Goal: Book appointment/travel/reservation

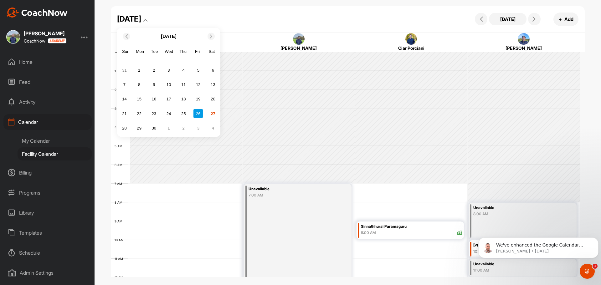
scroll to position [108, 0]
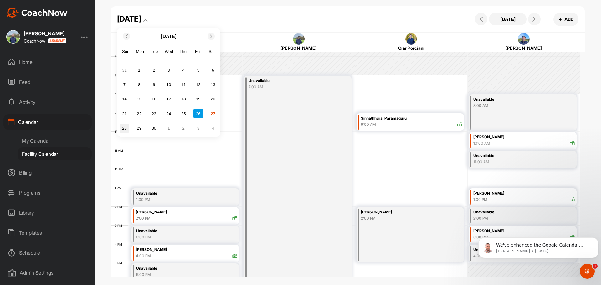
click at [123, 127] on div "28" at bounding box center [124, 128] width 9 height 9
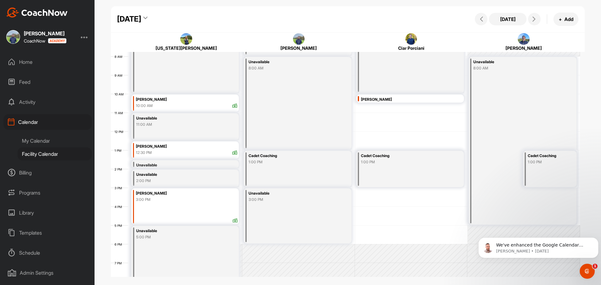
scroll to position [140, 0]
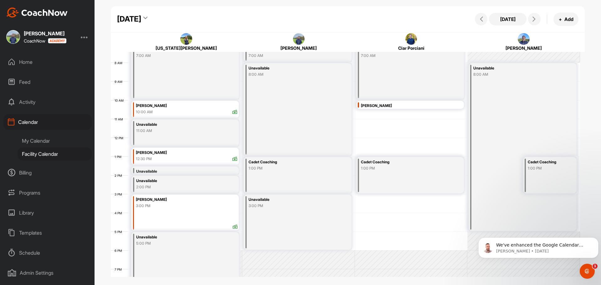
click at [141, 21] on div "[DATE]" at bounding box center [129, 18] width 24 height 11
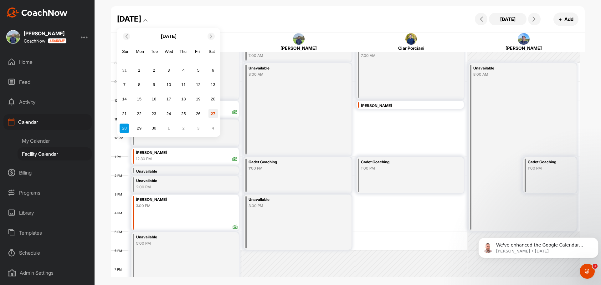
click at [211, 114] on div "27" at bounding box center [213, 113] width 9 height 9
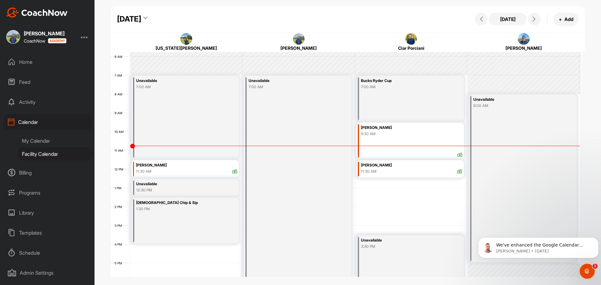
click at [380, 171] on div "11:30 AM" at bounding box center [411, 172] width 101 height 6
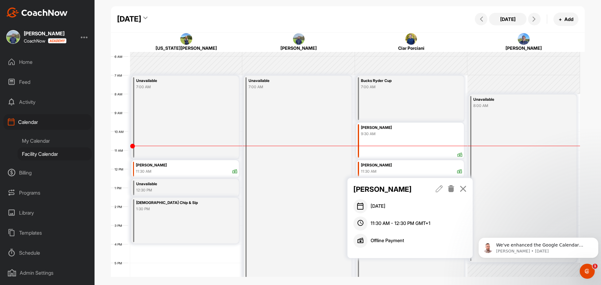
click at [464, 190] on icon at bounding box center [463, 188] width 7 height 7
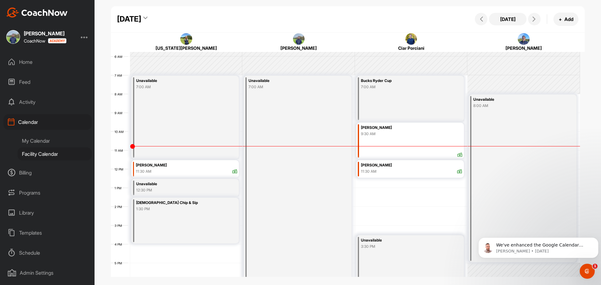
click at [141, 15] on div "[DATE]" at bounding box center [129, 18] width 24 height 11
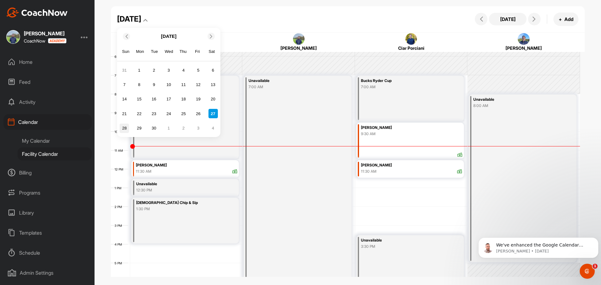
click at [126, 127] on div "28" at bounding box center [124, 128] width 9 height 9
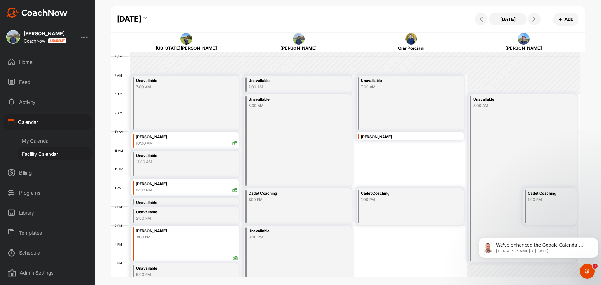
click at [141, 14] on div "[DATE]" at bounding box center [129, 18] width 24 height 11
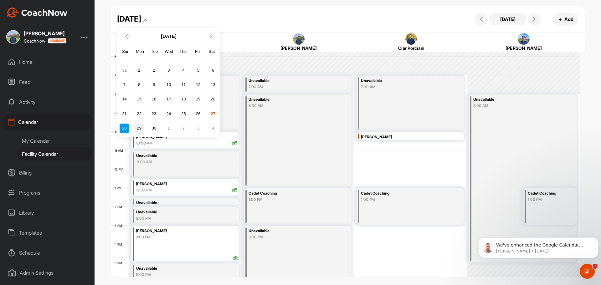
click at [139, 126] on div "29" at bounding box center [139, 128] width 9 height 9
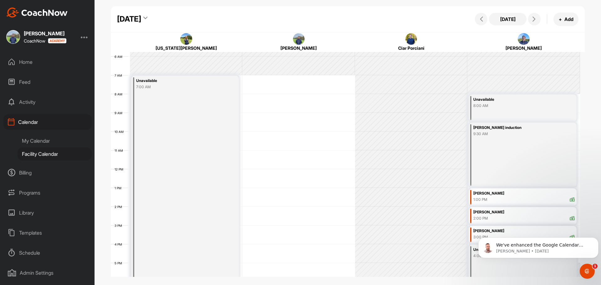
click at [141, 23] on div "[DATE]" at bounding box center [129, 18] width 24 height 11
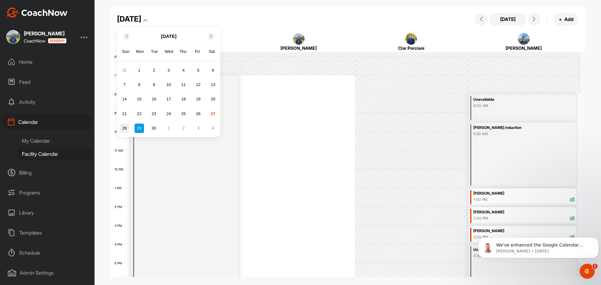
click at [124, 128] on div "28" at bounding box center [124, 128] width 9 height 9
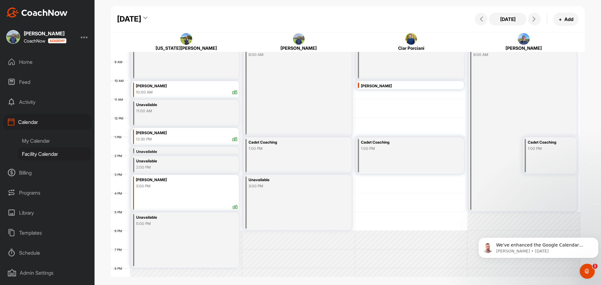
scroll to position [160, 0]
